Goal: Task Accomplishment & Management: Complete application form

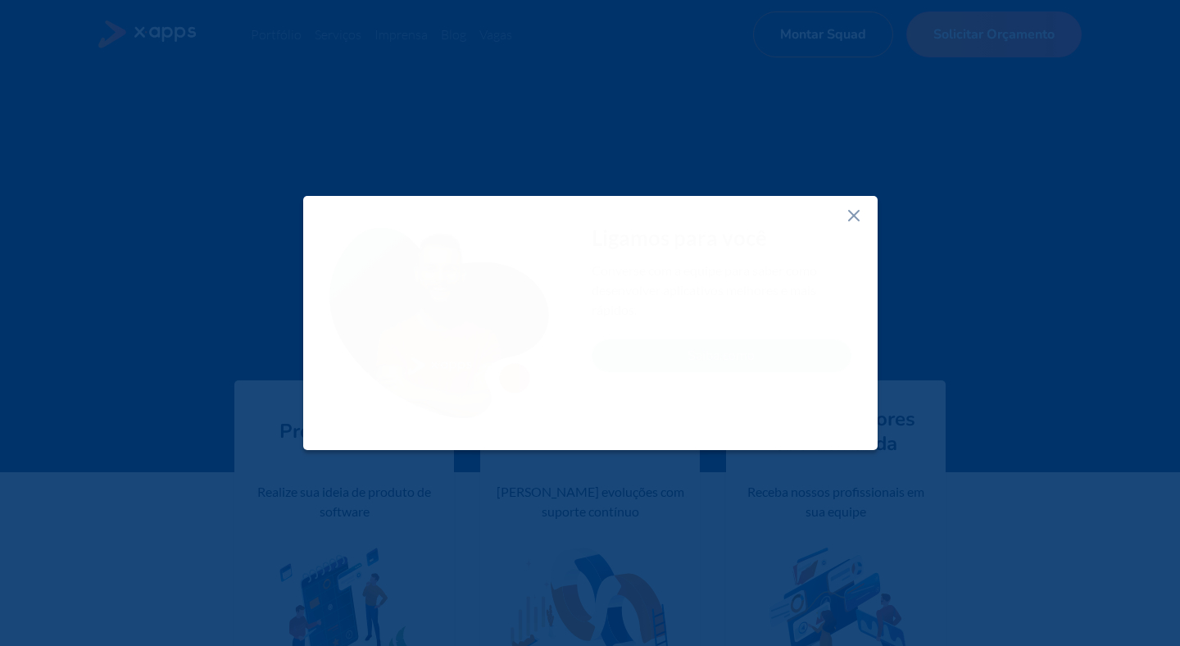
click at [850, 207] on icon at bounding box center [854, 216] width 20 height 20
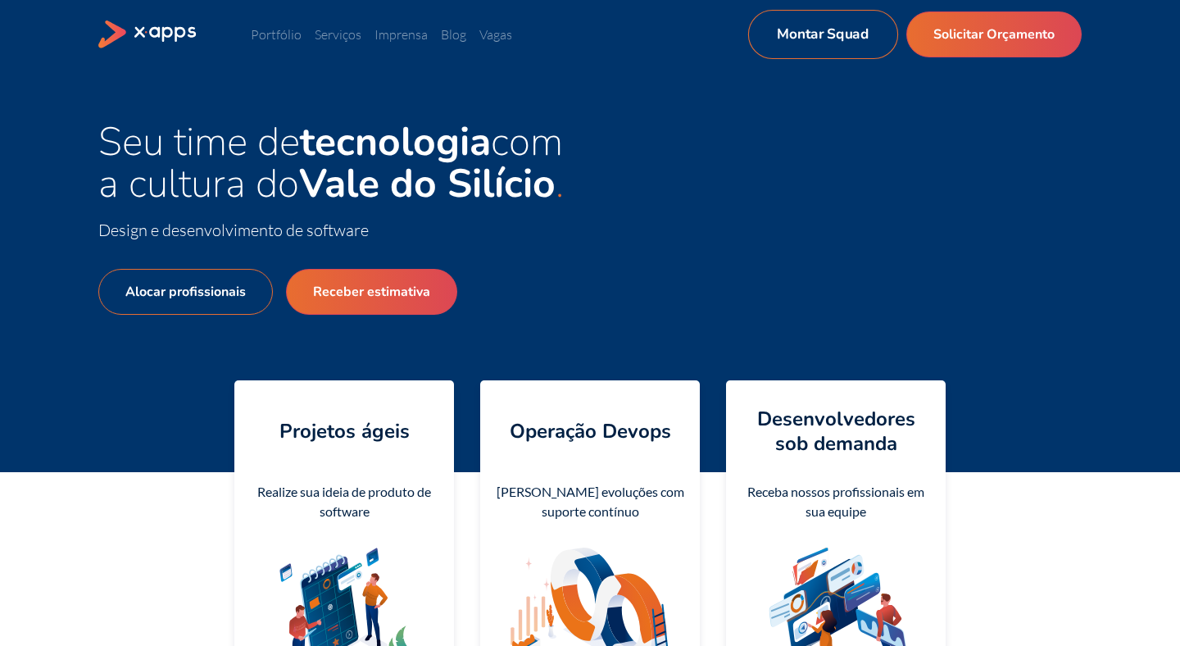
click at [829, 42] on link "Montar Squad" at bounding box center [823, 34] width 150 height 49
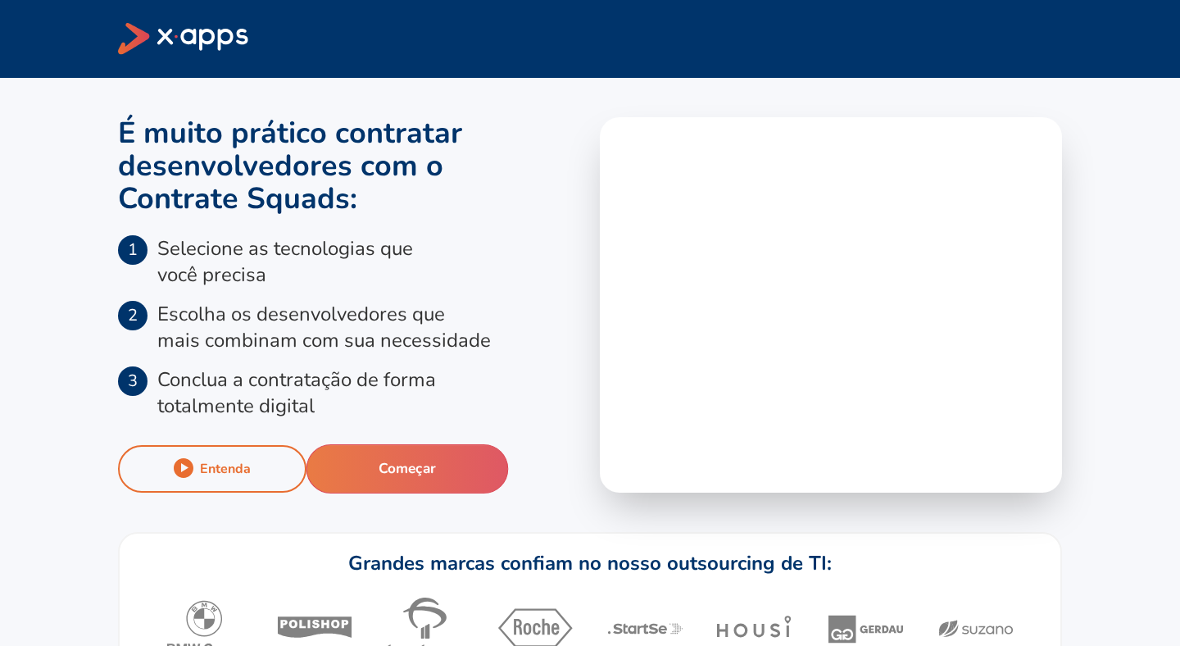
click at [459, 469] on button "Começar" at bounding box center [407, 468] width 202 height 49
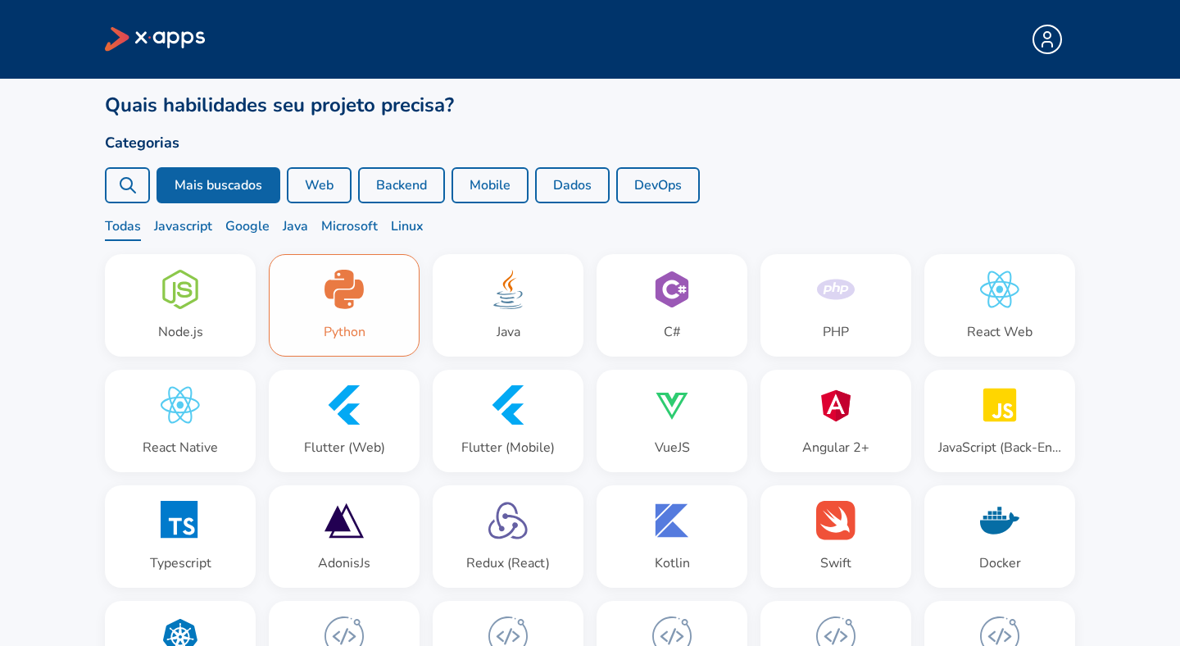
scroll to position [110, 0]
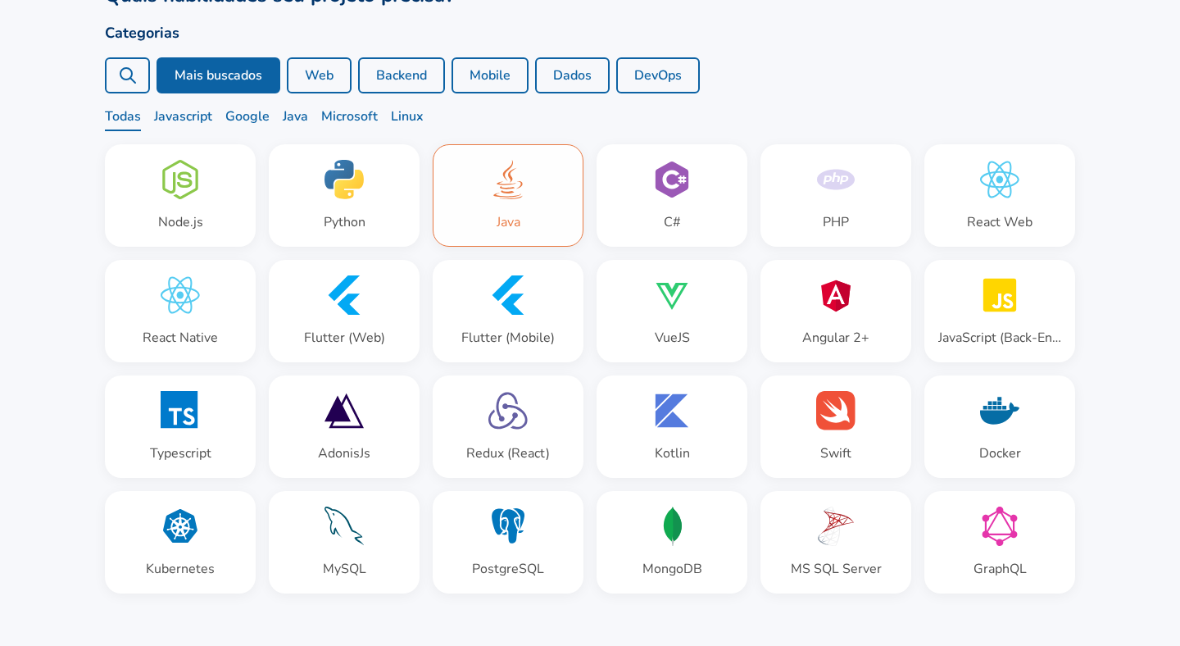
click at [468, 204] on div "Java" at bounding box center [507, 195] width 149 height 101
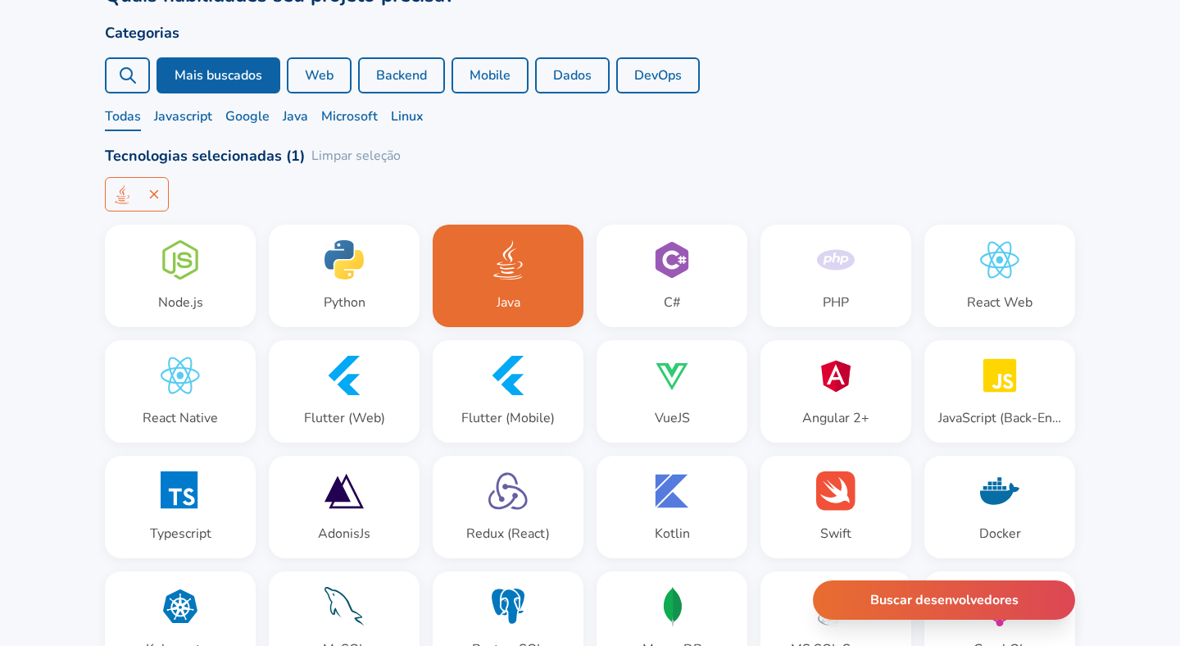
click at [125, 70] on icon at bounding box center [128, 76] width 20 height 20
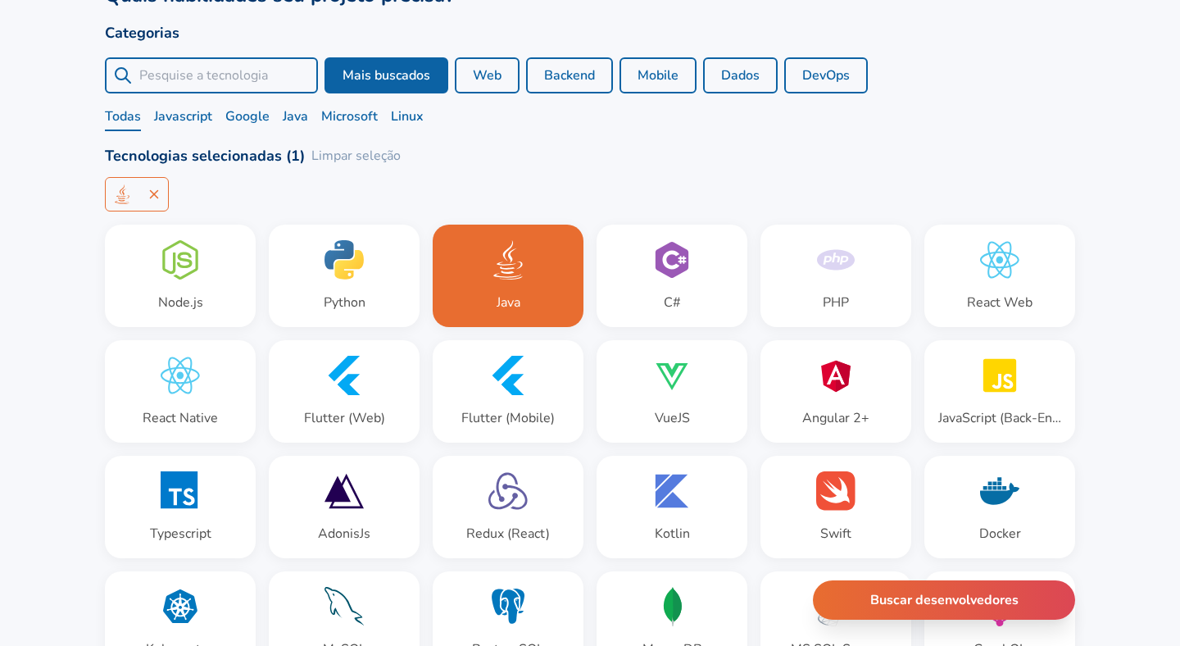
scroll to position [0, 0]
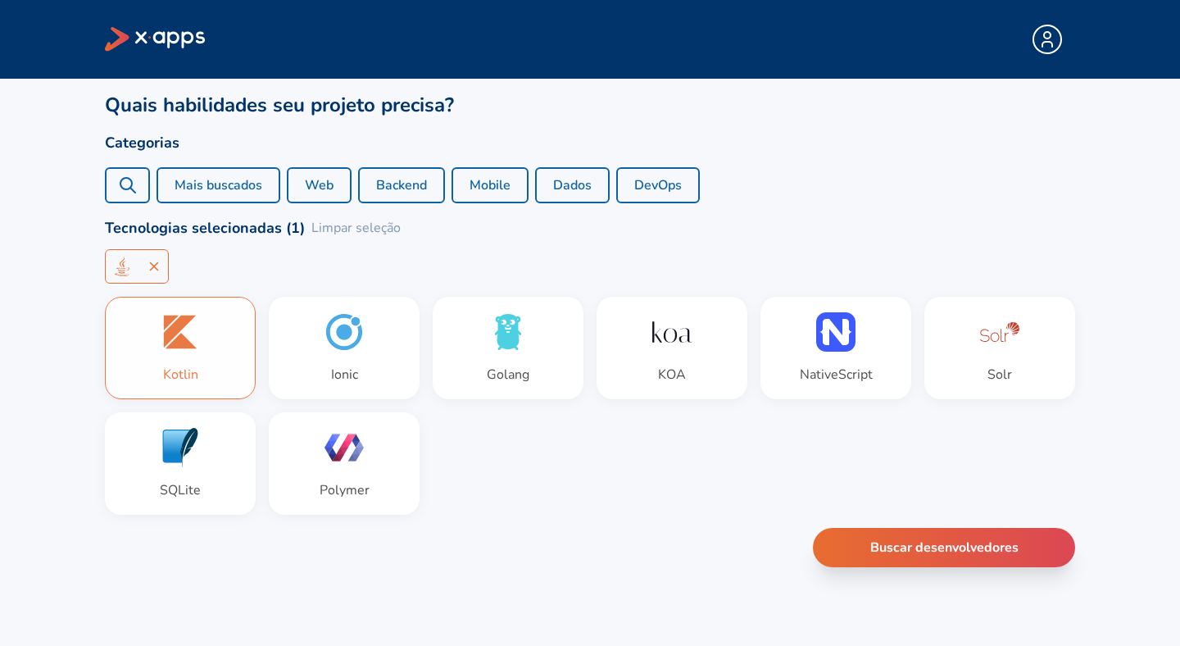
click at [159, 343] on div "Kotlin" at bounding box center [180, 347] width 149 height 101
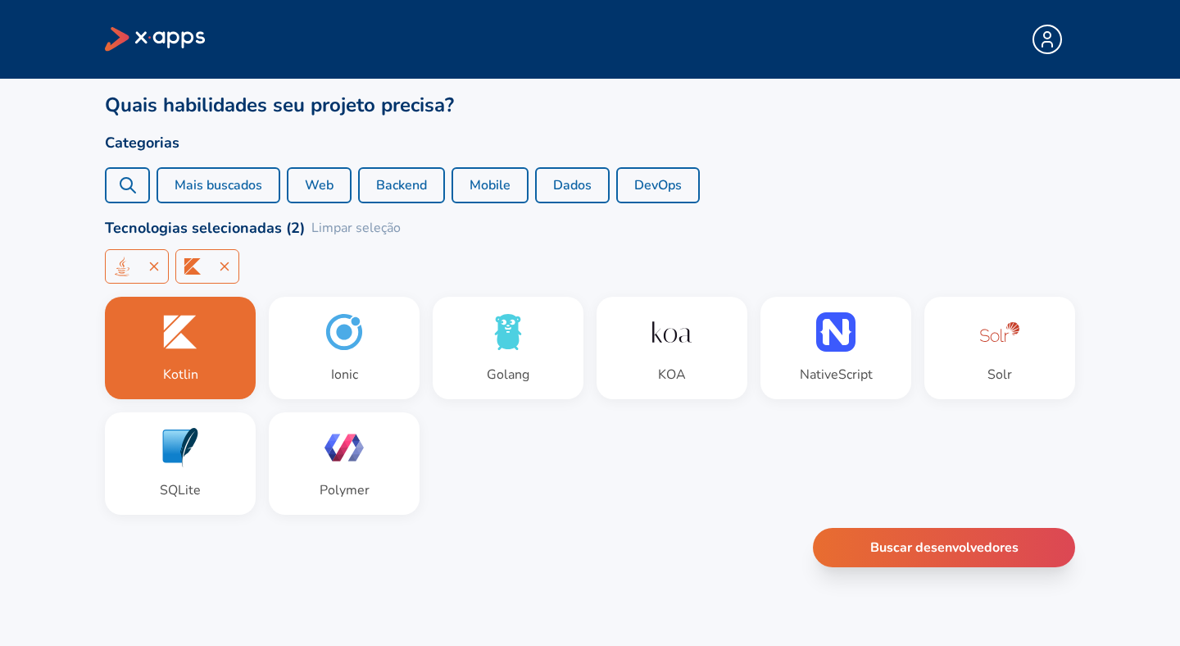
click at [134, 185] on icon at bounding box center [128, 185] width 20 height 20
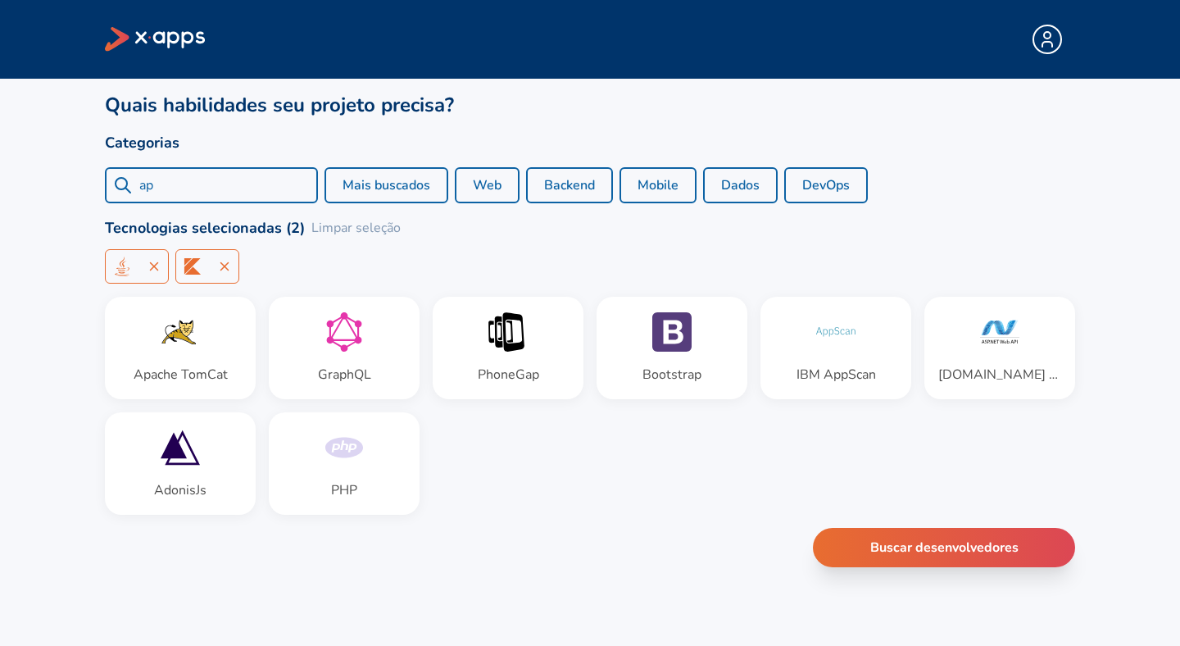
type input "a"
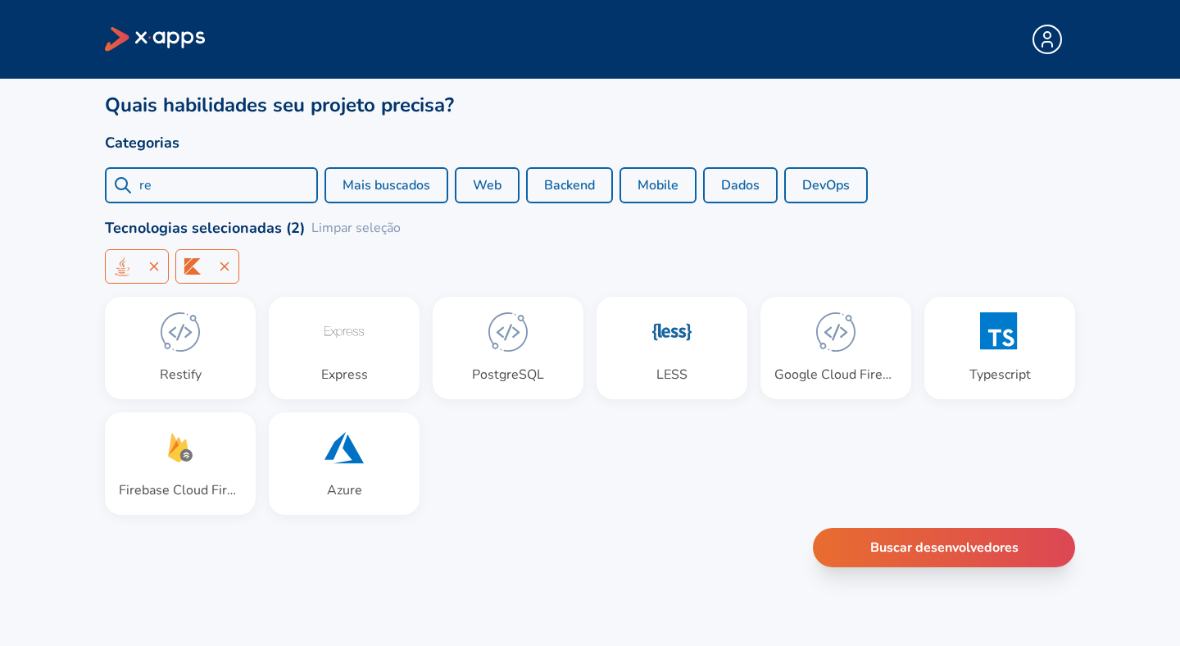
type input "r"
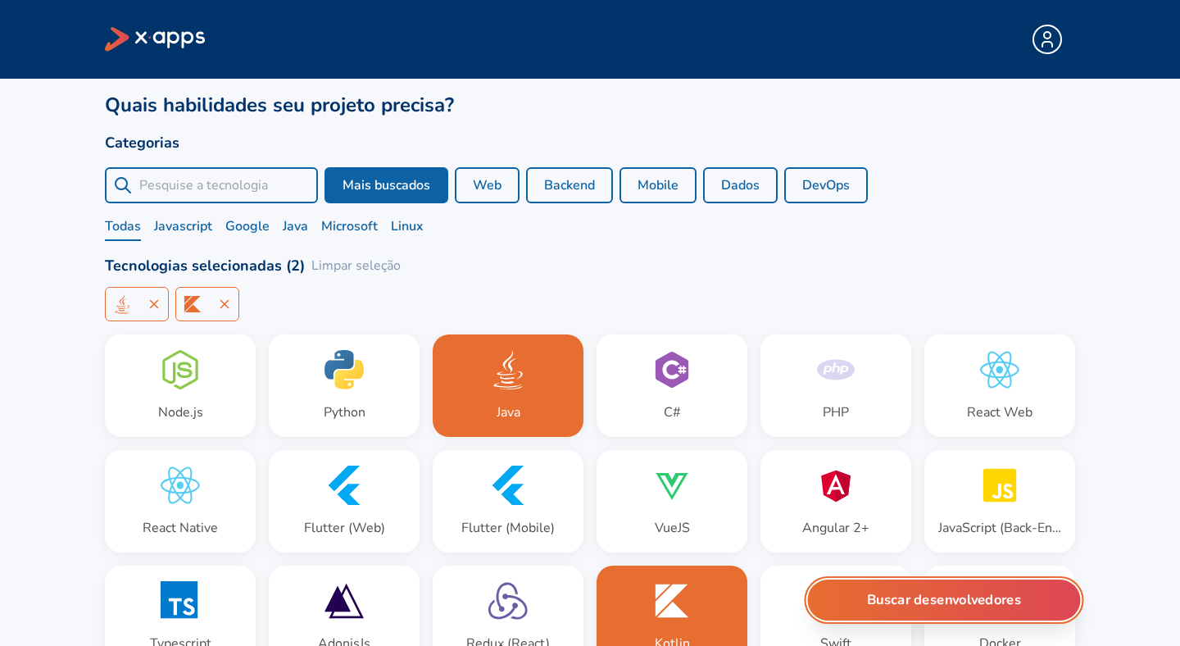
click at [988, 598] on button "Buscar desenvolvedores" at bounding box center [944, 599] width 273 height 41
